Goal: Information Seeking & Learning: Learn about a topic

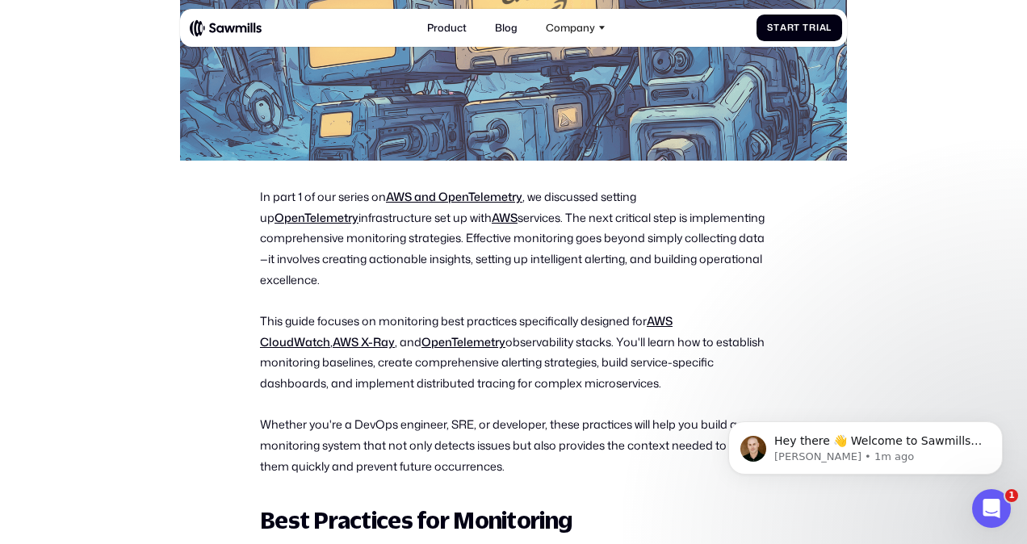
scroll to position [505, 0]
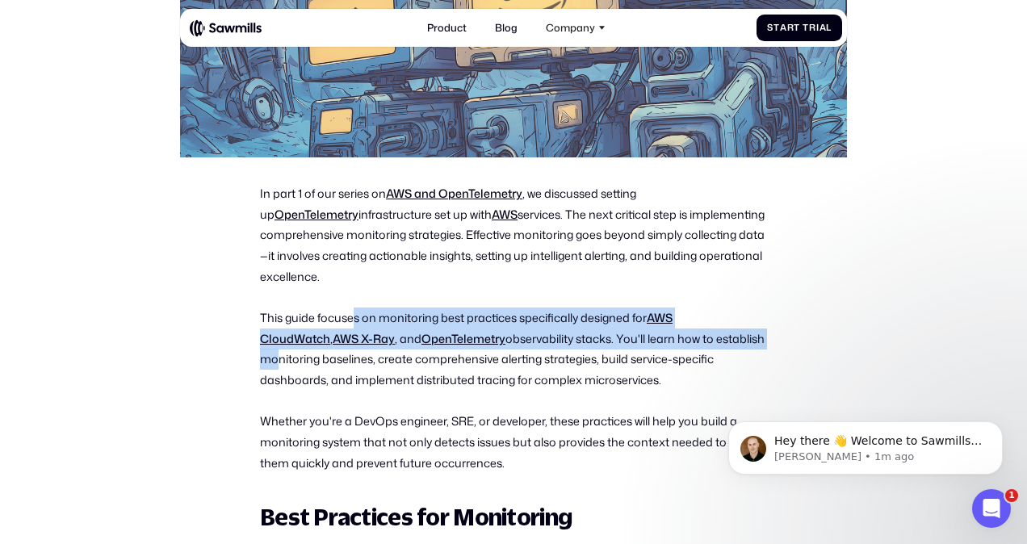
drag, startPoint x: 351, startPoint y: 295, endPoint x: 706, endPoint y: 319, distance: 355.2
click at [218, 319] on p "This guide focuses on monitoring best practices specifically designed for AWS C…" at bounding box center [513, 349] width 507 height 83
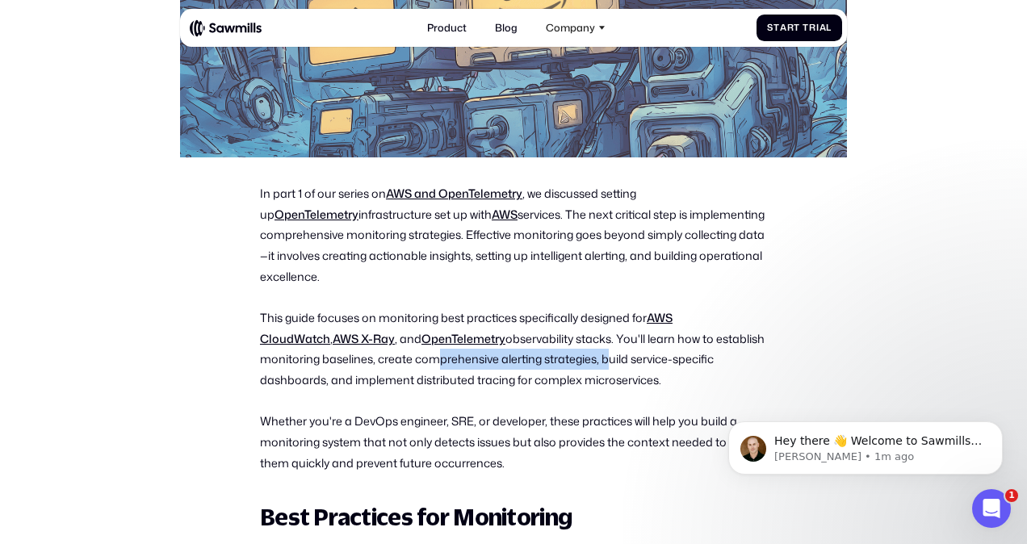
drag, startPoint x: 539, startPoint y: 338, endPoint x: 366, endPoint y: 349, distance: 173.1
click at [218, 349] on p "This guide focuses on monitoring best practices specifically designed for AWS C…" at bounding box center [513, 349] width 507 height 83
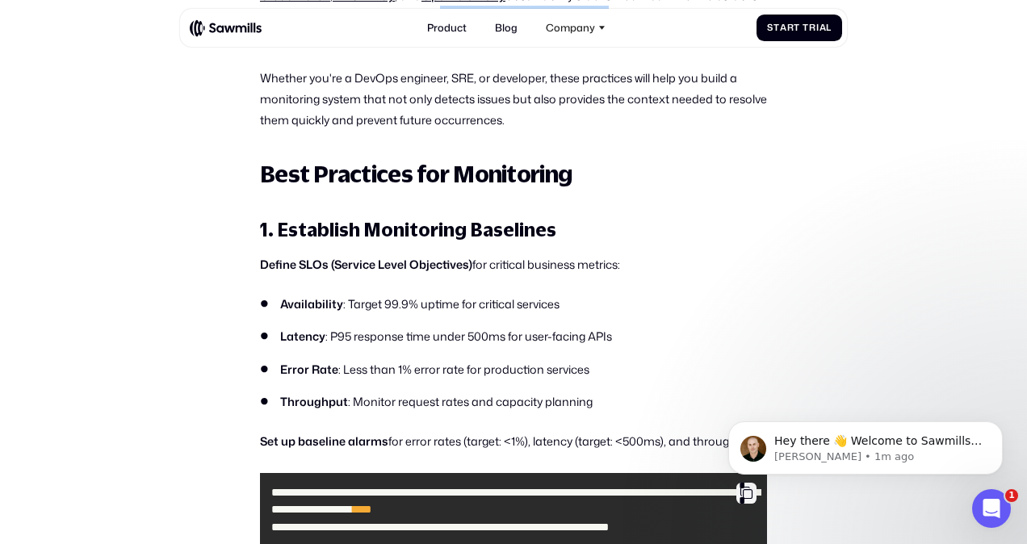
scroll to position [852, 0]
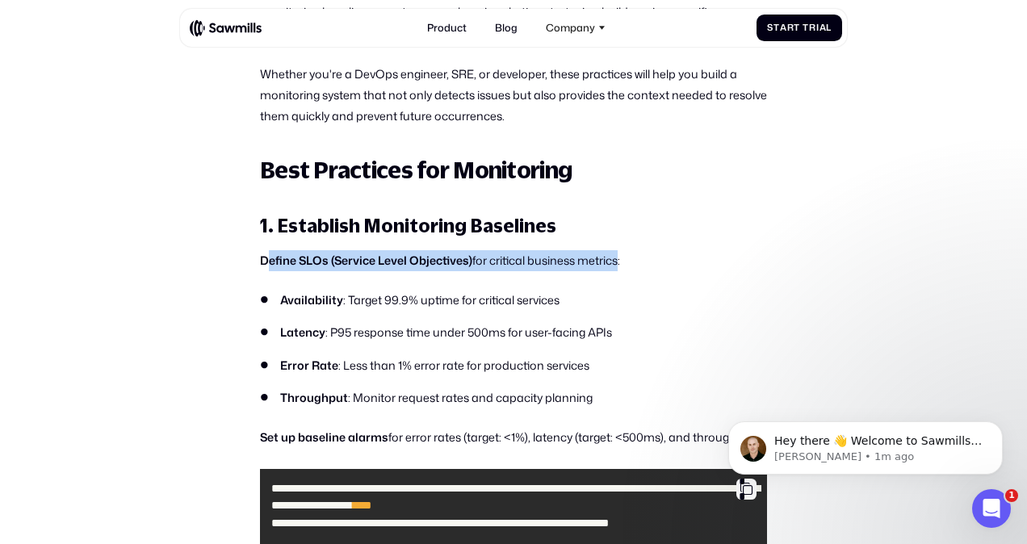
drag, startPoint x: 270, startPoint y: 234, endPoint x: 615, endPoint y: 240, distance: 344.7
click at [218, 250] on p "Define SLOs (Service Level Objectives) for critical business metrics:" at bounding box center [513, 260] width 507 height 21
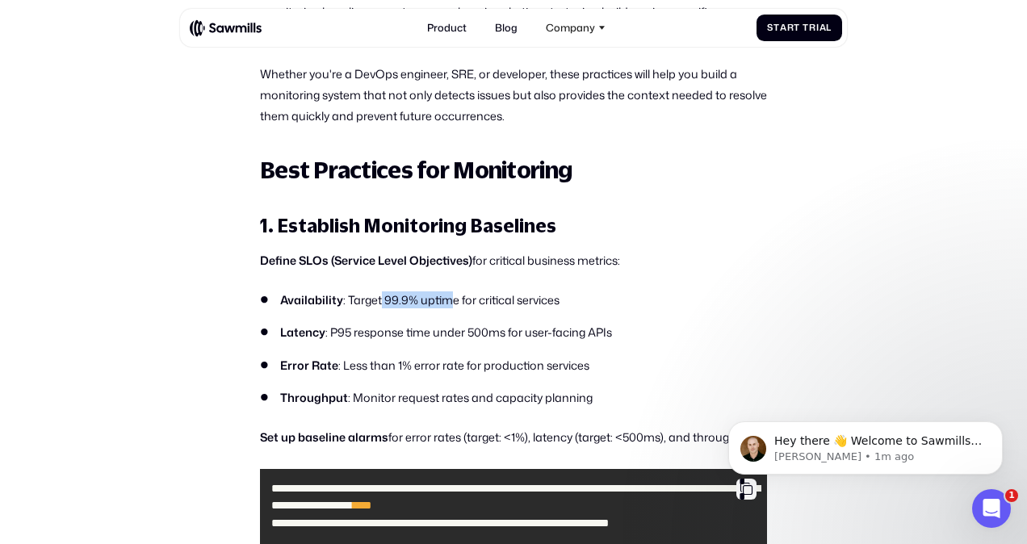
drag, startPoint x: 380, startPoint y: 279, endPoint x: 436, endPoint y: 279, distance: 55.7
click at [218, 291] on li "Availability : Target 99.9% uptime for critical services" at bounding box center [513, 299] width 507 height 17
drag, startPoint x: 436, startPoint y: 279, endPoint x: 442, endPoint y: 308, distance: 29.8
click at [218, 324] on li "Latency : P95 response time under 500ms for user-facing APIs" at bounding box center [513, 332] width 507 height 17
drag, startPoint x: 442, startPoint y: 308, endPoint x: 418, endPoint y: 341, distance: 41.0
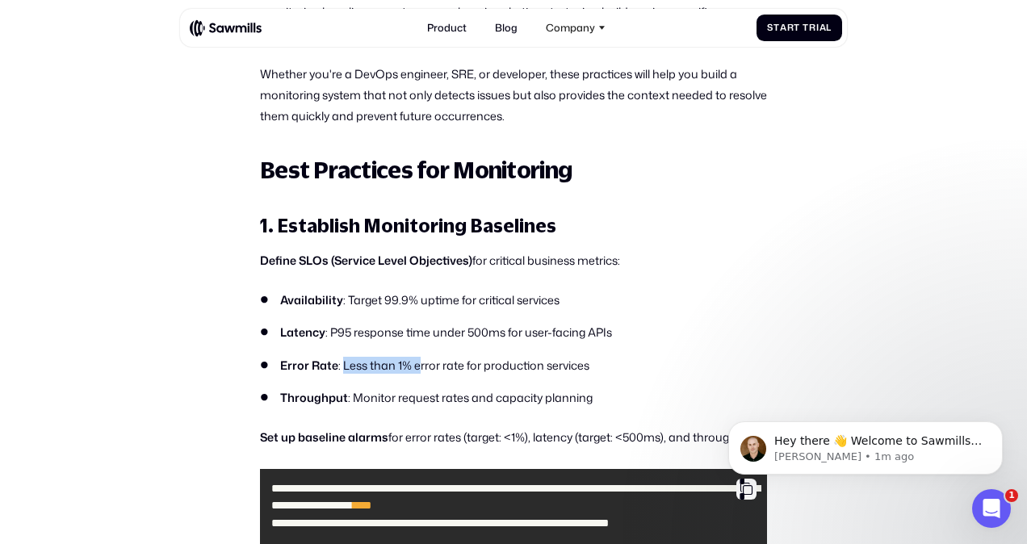
click at [218, 357] on li "Error Rate : Less than 1% error rate for production services" at bounding box center [513, 365] width 507 height 17
drag, startPoint x: 418, startPoint y: 341, endPoint x: 415, endPoint y: 379, distance: 38.1
click at [218, 389] on li "Throughput : Monitor request rates and capacity planning" at bounding box center [513, 397] width 507 height 17
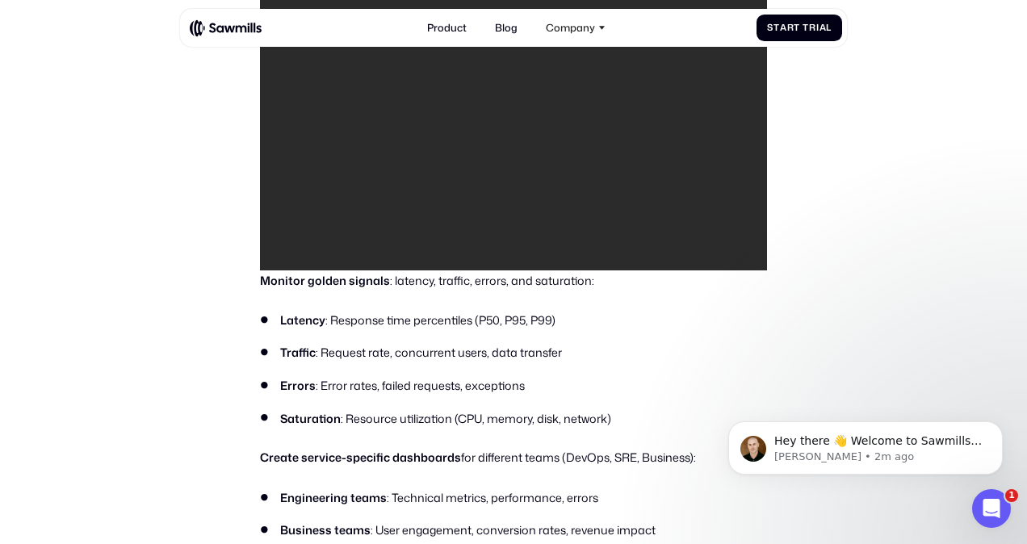
scroll to position [1544, 0]
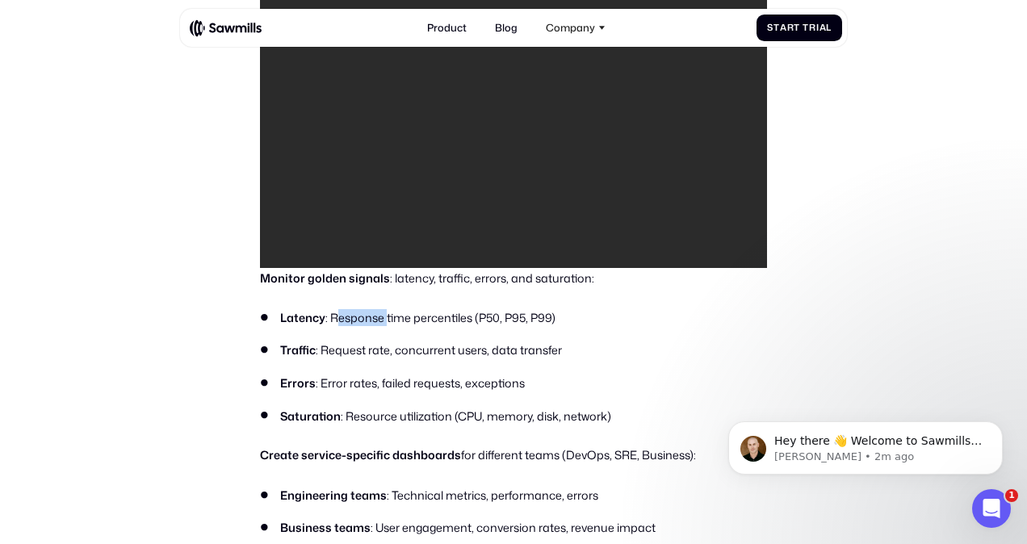
drag, startPoint x: 336, startPoint y: 300, endPoint x: 386, endPoint y: 296, distance: 50.2
click at [218, 309] on li "Latency : Response time percentiles (P50, P95, P99)" at bounding box center [513, 317] width 507 height 17
drag, startPoint x: 386, startPoint y: 296, endPoint x: 387, endPoint y: 321, distance: 25.1
click at [218, 321] on ul "Latency : Response time percentiles (P50, P95, P99) Traffic : Request rate, con…" at bounding box center [513, 366] width 507 height 115
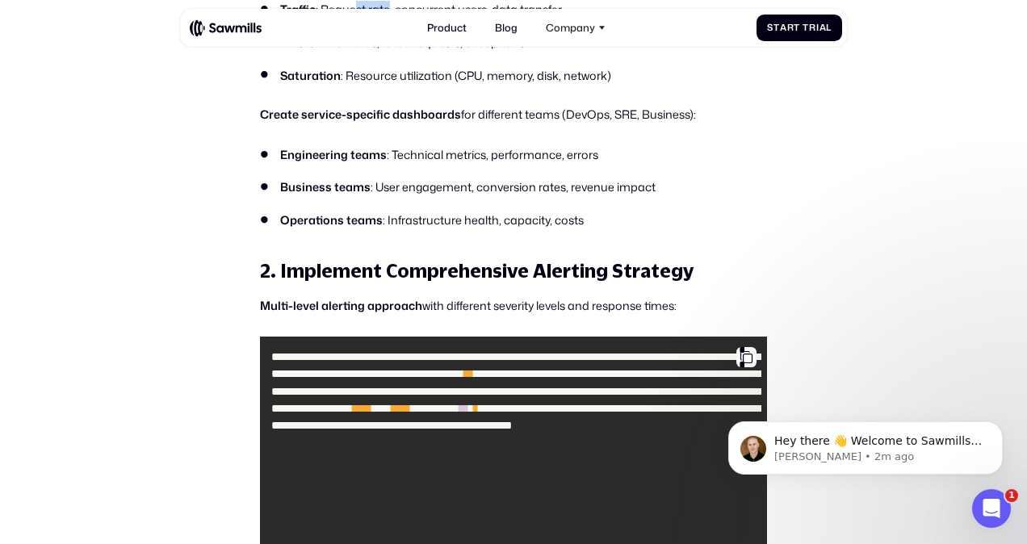
scroll to position [1886, 0]
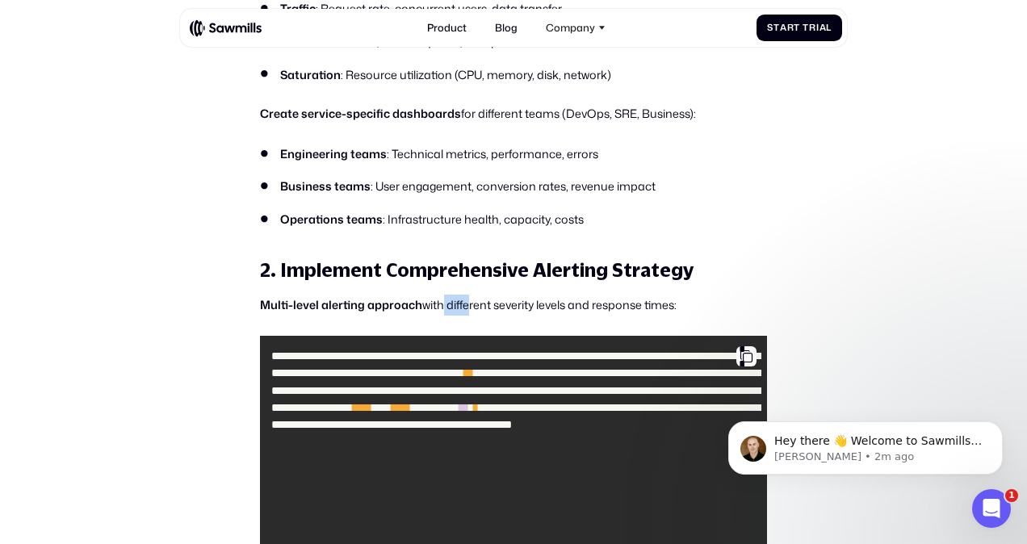
drag, startPoint x: 438, startPoint y: 294, endPoint x: 466, endPoint y: 292, distance: 27.5
click at [218, 295] on p "Multi-level alerting approach with different severity levels and response times:" at bounding box center [513, 305] width 507 height 21
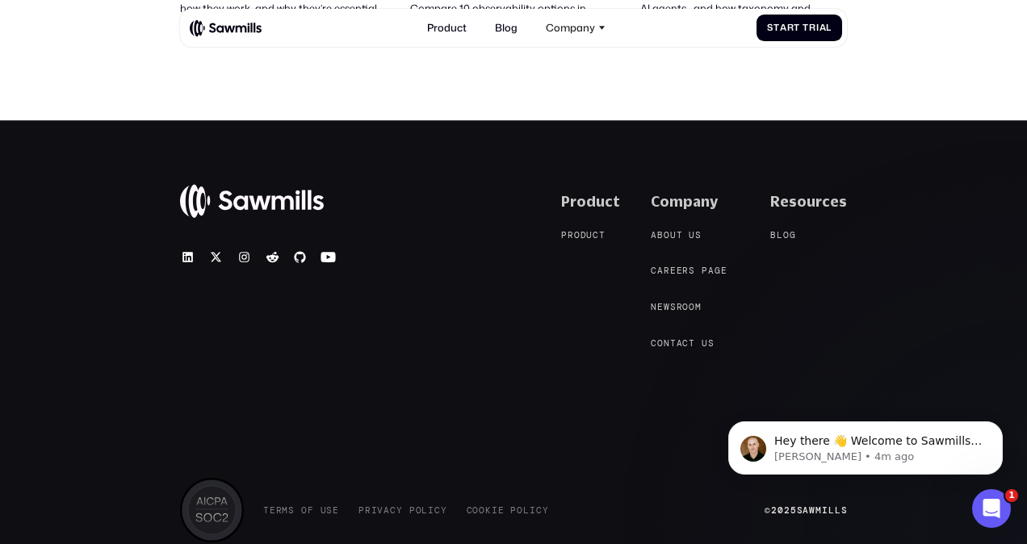
scroll to position [16914, 0]
